Goal: Task Accomplishment & Management: Manage account settings

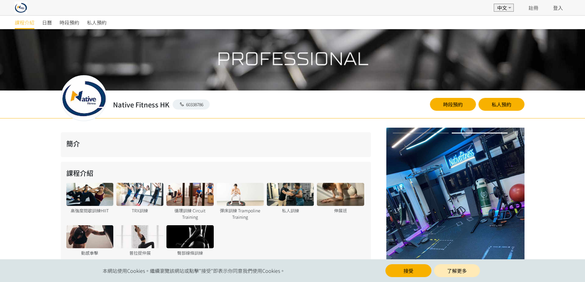
scroll to position [69, 0]
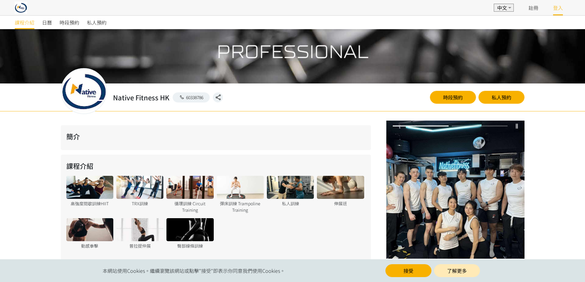
click at [562, 10] on link "登入" at bounding box center [558, 7] width 10 height 7
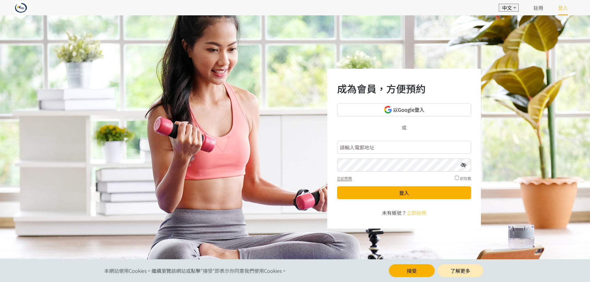
click at [367, 150] on input "text" at bounding box center [404, 147] width 134 height 13
type input "crystalko07@yahoo.com.hk"
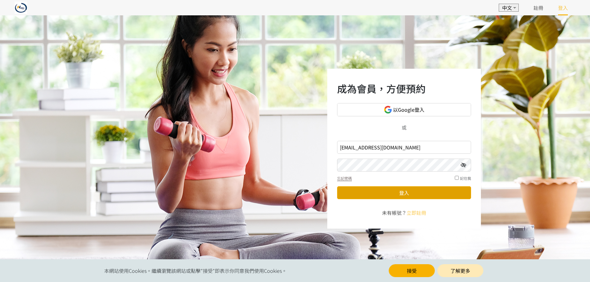
click at [396, 195] on button "登入" at bounding box center [404, 192] width 134 height 13
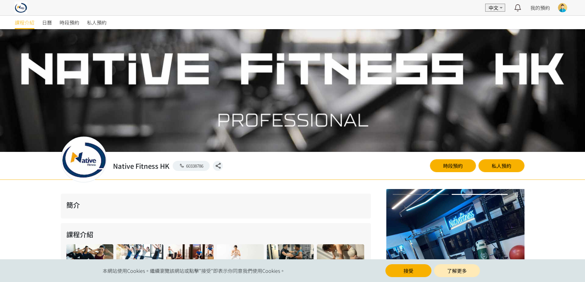
click at [561, 10] on div at bounding box center [562, 7] width 9 height 9
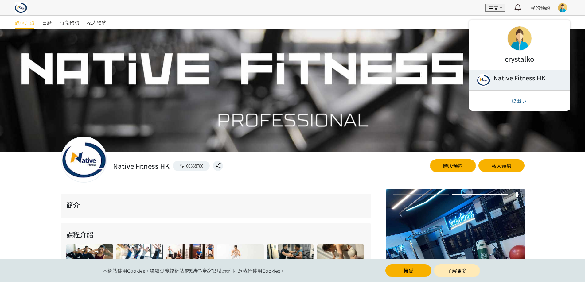
click at [525, 80] on link at bounding box center [519, 80] width 101 height 20
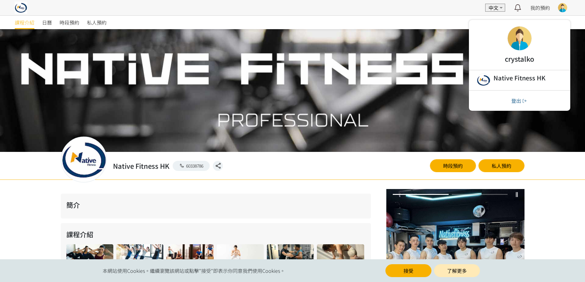
click at [531, 44] on div at bounding box center [520, 38] width 25 height 25
click at [527, 39] on div at bounding box center [520, 38] width 24 height 24
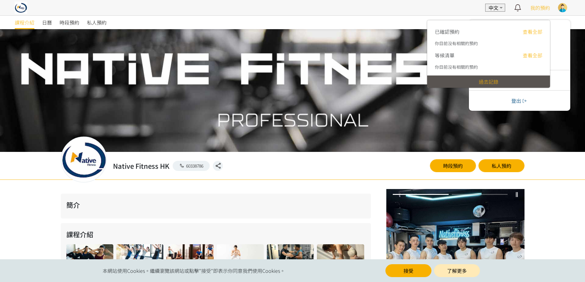
click at [544, 7] on span "我的預約" at bounding box center [541, 7] width 20 height 7
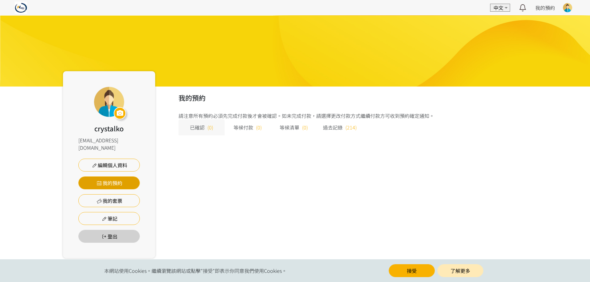
click at [119, 180] on link "我的預約" at bounding box center [108, 183] width 61 height 13
click at [123, 194] on link "我的套票" at bounding box center [108, 200] width 61 height 13
